Goal: Find specific page/section: Find specific page/section

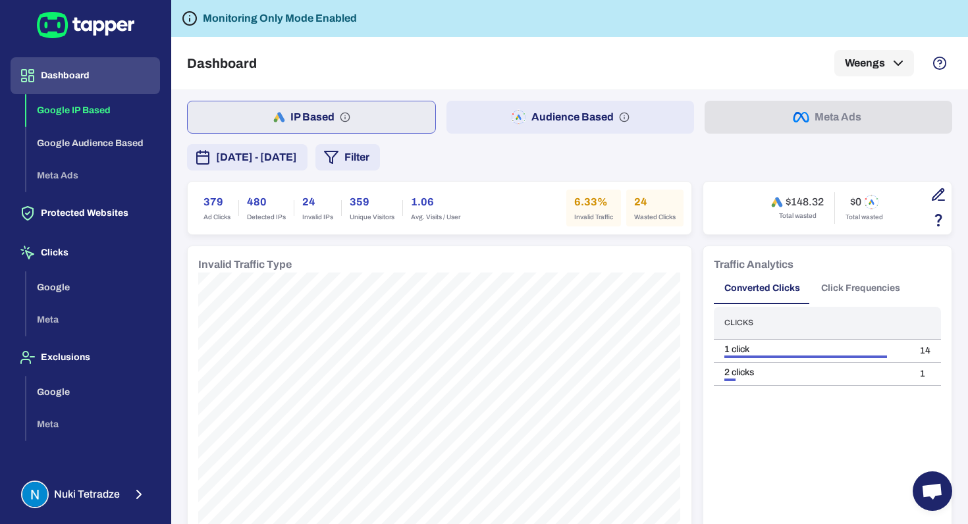
click at [328, 13] on h6 "Monitoring Only Mode Enabled" at bounding box center [280, 19] width 154 height 16
click at [645, 119] on button "Audience Based" at bounding box center [569, 117] width 247 height 33
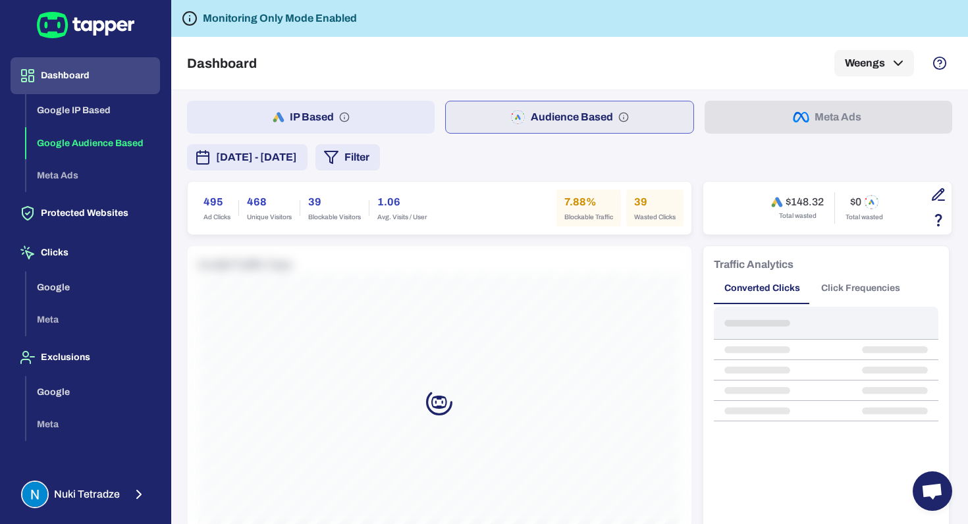
click at [363, 112] on button "IP Based" at bounding box center [310, 117] width 247 height 33
